Goal: Task Accomplishment & Management: Use online tool/utility

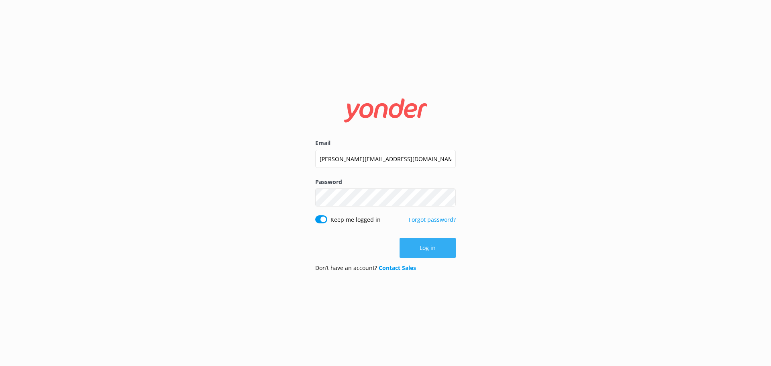
click at [429, 248] on button "Log in" at bounding box center [428, 248] width 56 height 20
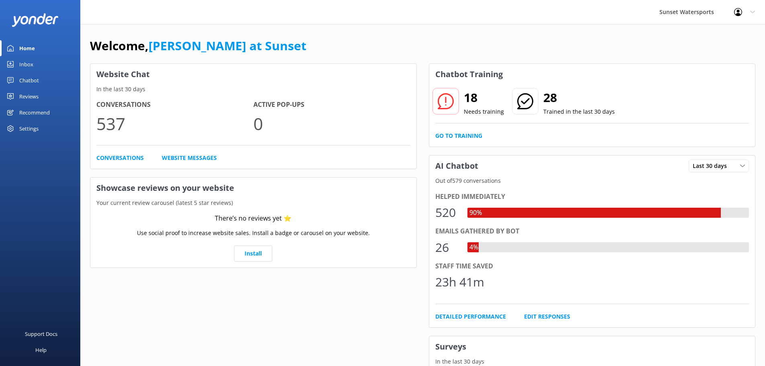
click at [25, 81] on div "Chatbot" at bounding box center [29, 80] width 20 height 16
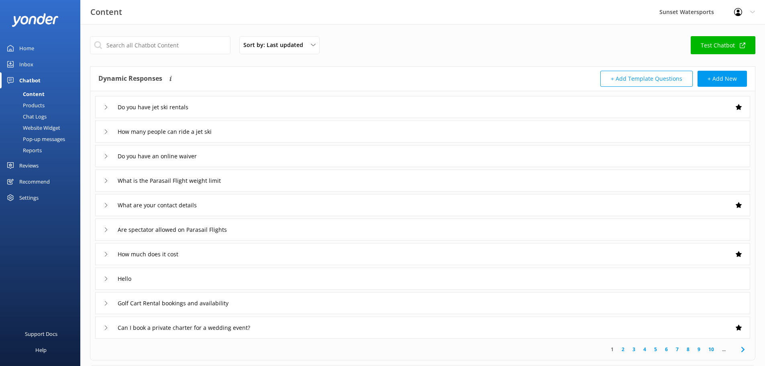
click at [35, 116] on div "Chat Logs" at bounding box center [26, 116] width 42 height 11
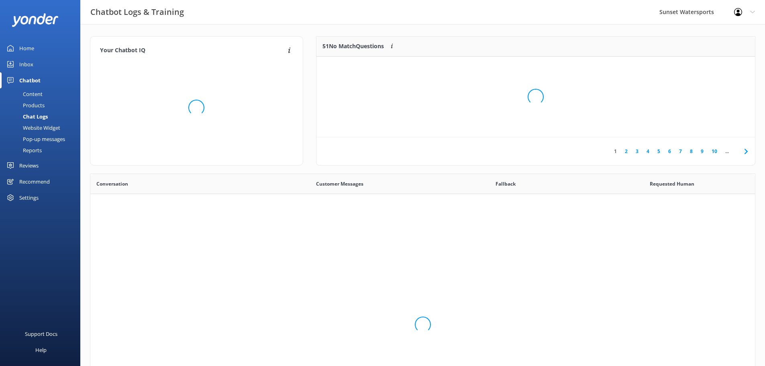
scroll to position [276, 659]
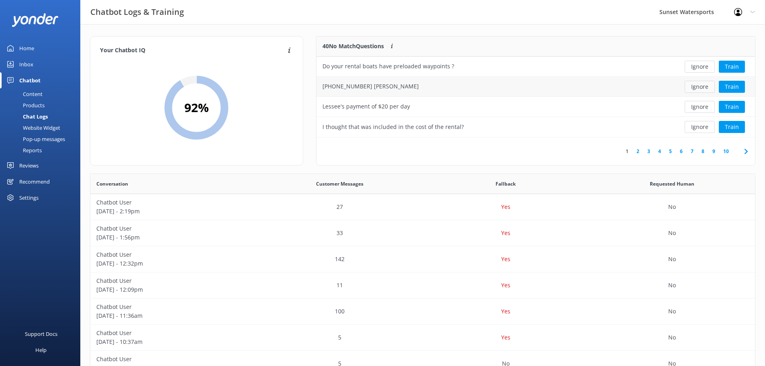
click at [697, 86] on button "Ignore" at bounding box center [700, 87] width 30 height 12
